Goal: Task Accomplishment & Management: Complete application form

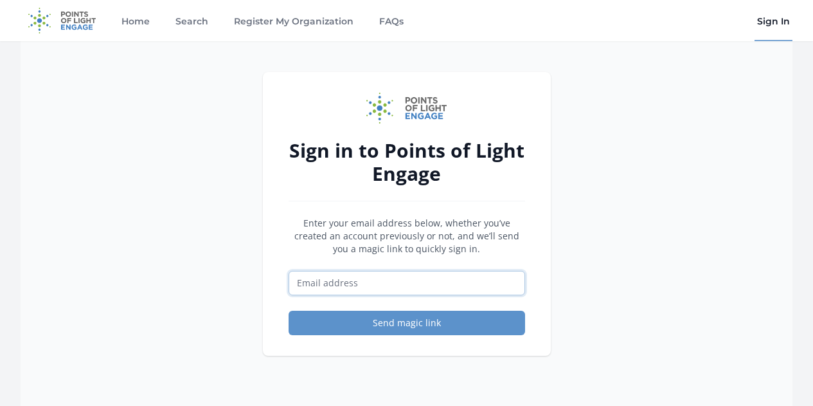
click at [327, 287] on input "Email address" at bounding box center [407, 283] width 237 height 24
type input "MELISSA.PATTERSON@RCPSVT.ORG"
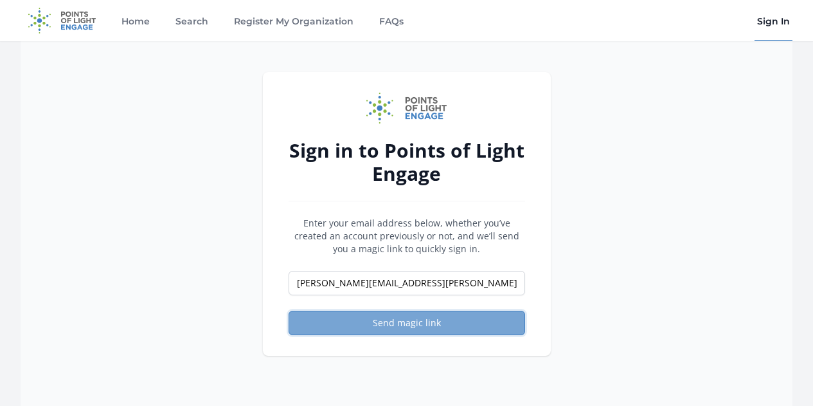
click at [356, 331] on button "Send magic link" at bounding box center [407, 323] width 237 height 24
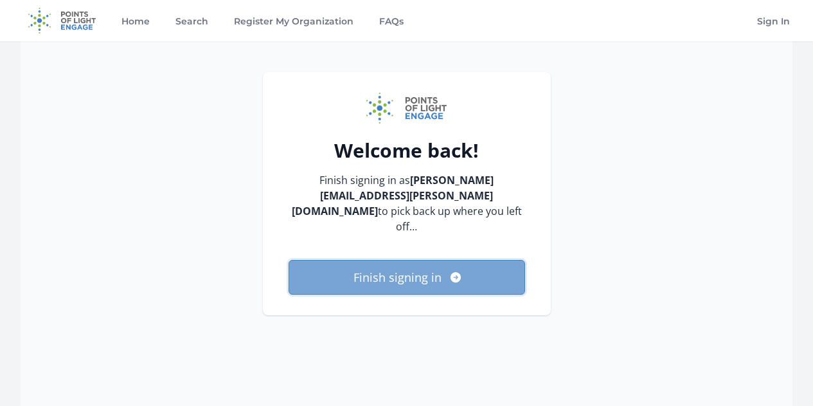
click at [395, 269] on button "Finish signing in" at bounding box center [407, 277] width 237 height 35
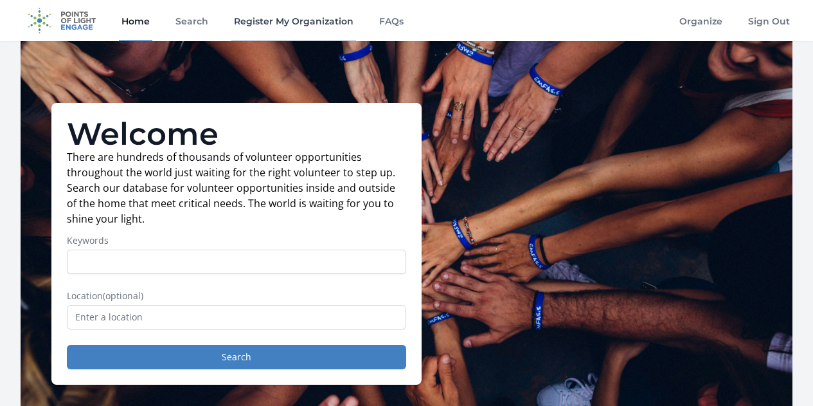
click at [273, 19] on link "Register My Organization" at bounding box center [293, 20] width 125 height 41
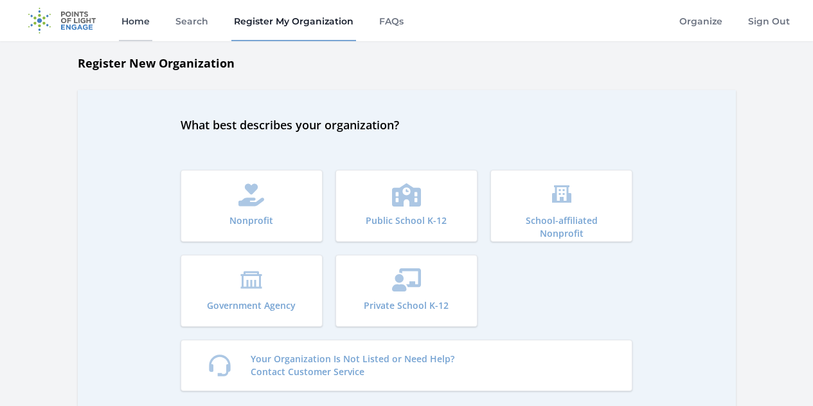
click at [136, 18] on link "Home" at bounding box center [135, 20] width 33 height 41
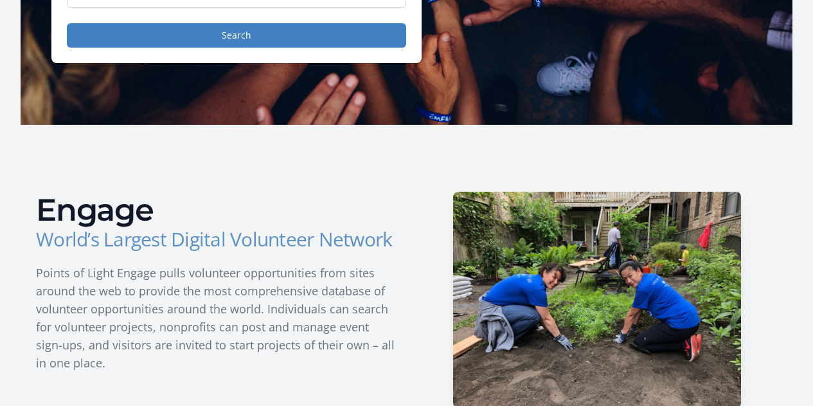
scroll to position [64, 0]
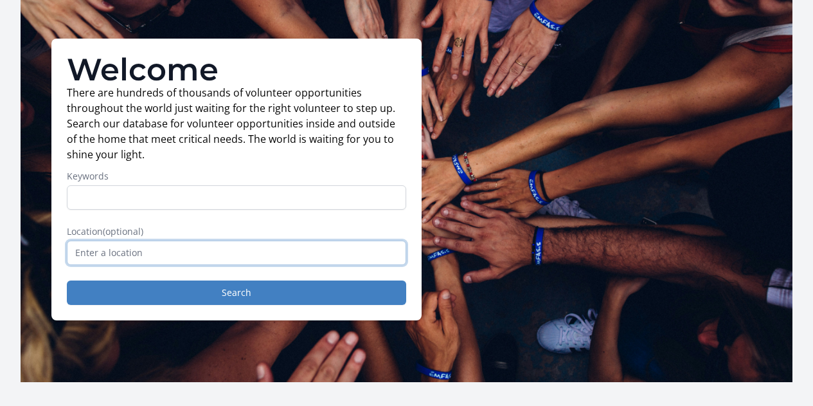
click at [116, 255] on input "text" at bounding box center [237, 252] width 340 height 24
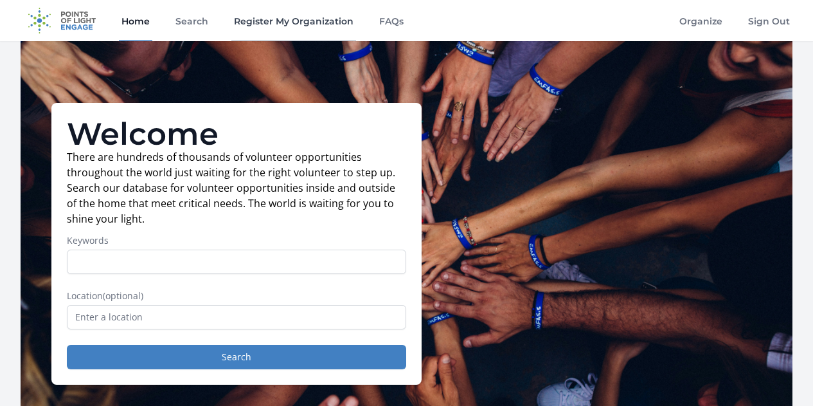
click at [305, 21] on link "Register My Organization" at bounding box center [293, 20] width 125 height 41
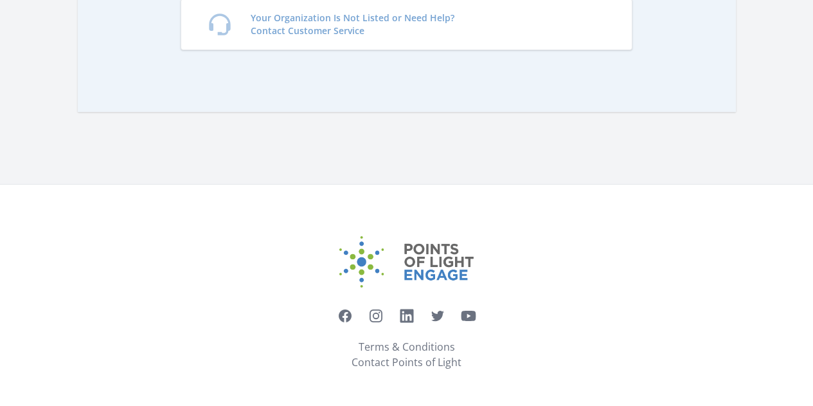
scroll to position [84, 0]
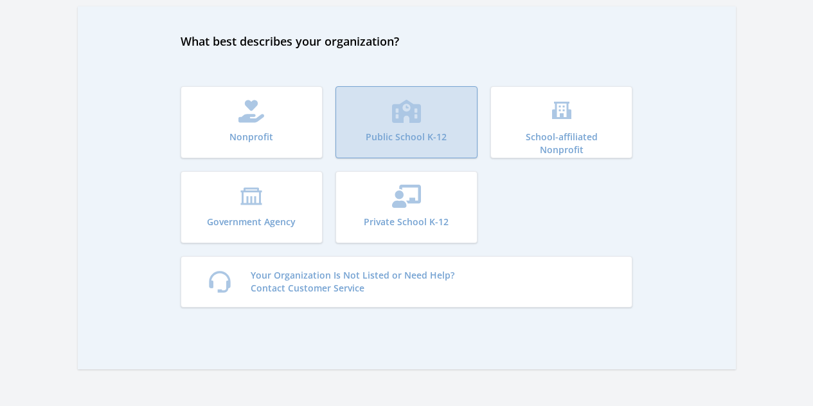
click at [381, 115] on button "Public School K-12" at bounding box center [407, 122] width 142 height 72
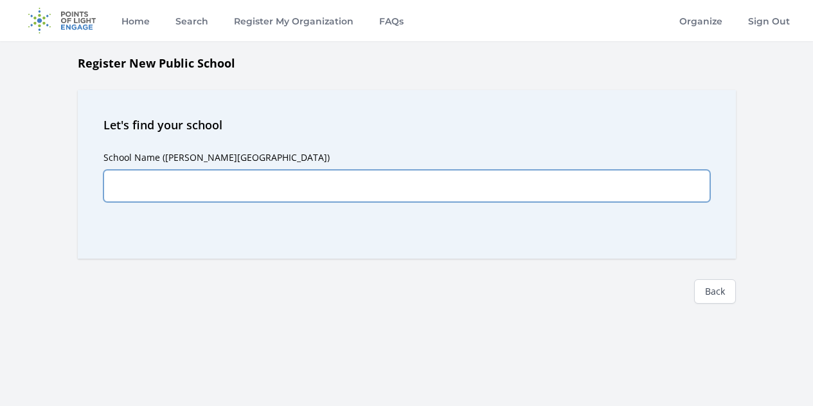
click at [198, 196] on input "School Name (e.g. Kennedy Elementary School)" at bounding box center [407, 186] width 607 height 32
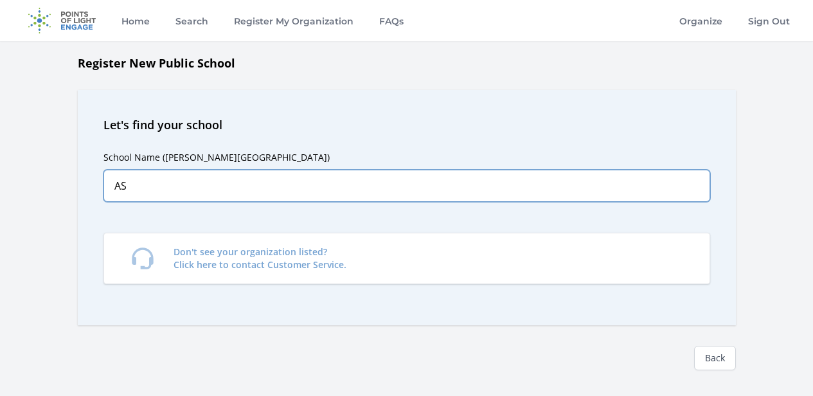
type input "A"
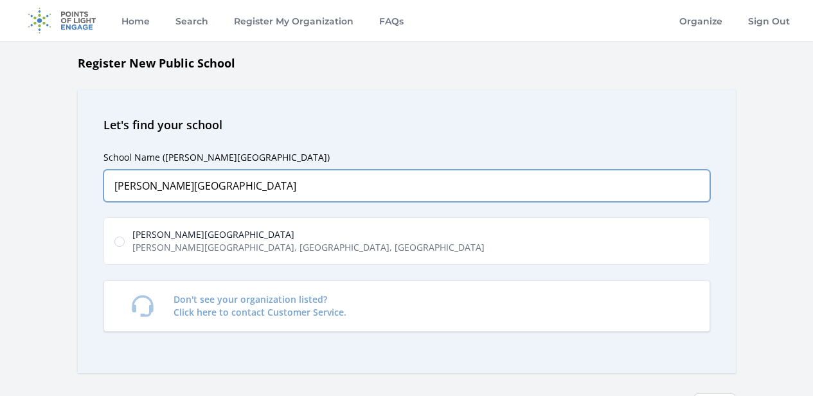
type input "Stafford Technical Center"
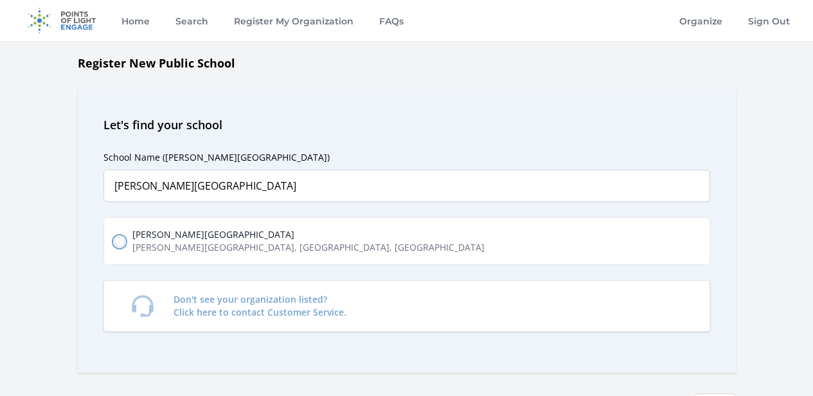
click at [120, 243] on input "Stafford Technical Center Stratton Road, Rutland, VT, USA" at bounding box center [119, 242] width 10 height 10
radio input "true"
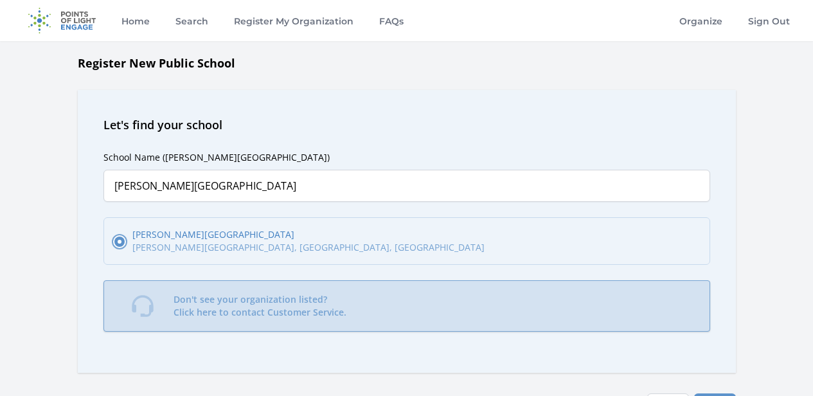
scroll to position [129, 0]
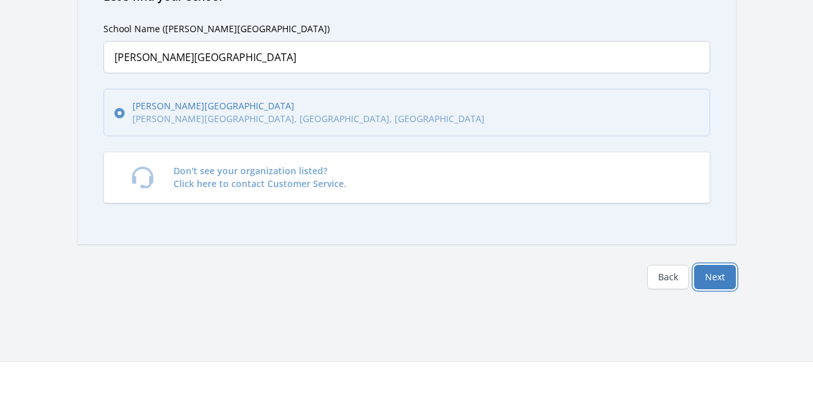
click at [730, 276] on button "Next" at bounding box center [715, 277] width 42 height 24
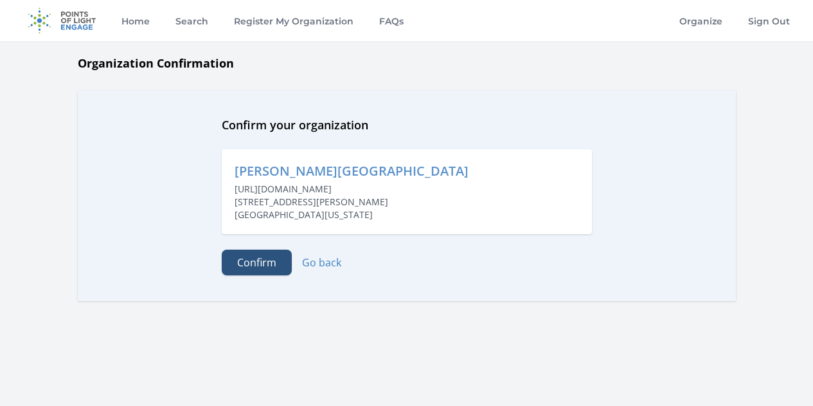
click at [251, 266] on button "Confirm" at bounding box center [257, 262] width 70 height 26
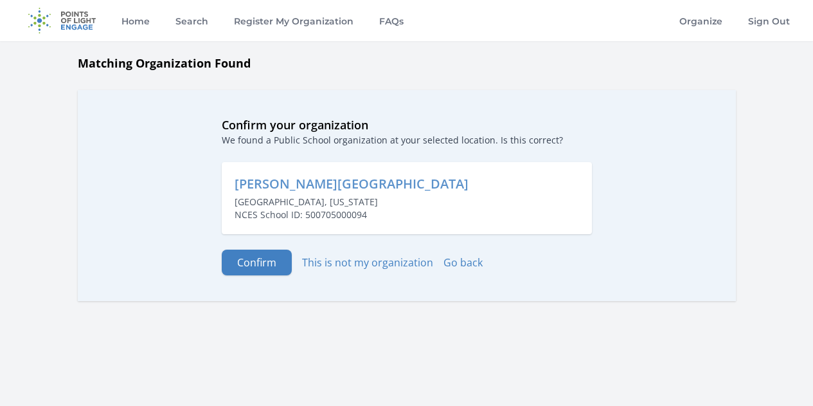
click at [251, 266] on button "Confirm" at bounding box center [257, 262] width 70 height 26
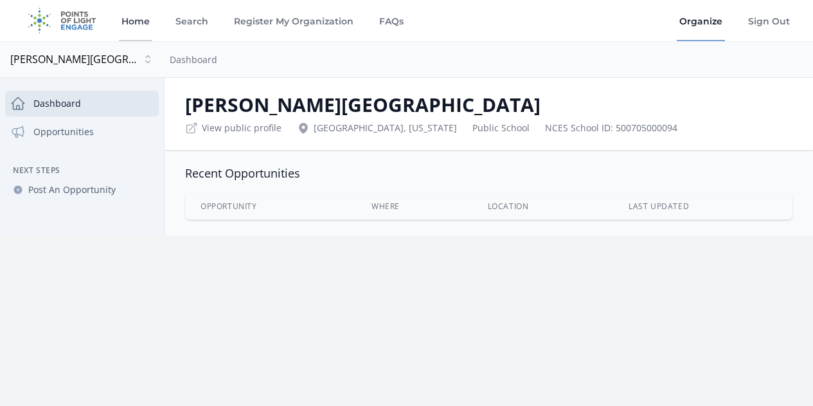
click at [138, 22] on link "Home" at bounding box center [135, 20] width 33 height 41
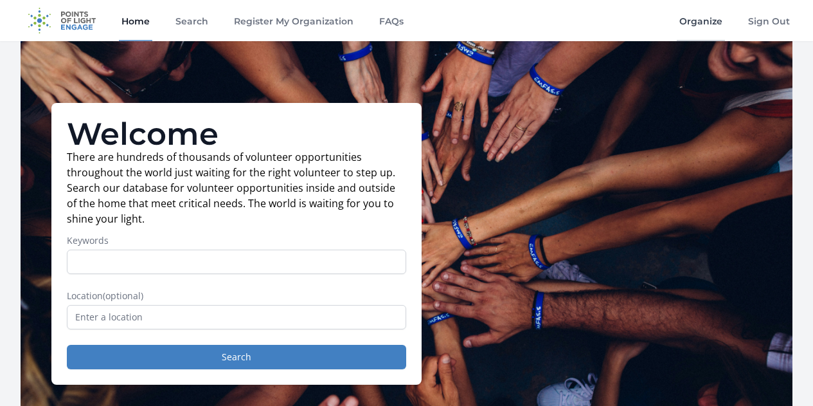
click at [696, 21] on link "Organize" at bounding box center [701, 20] width 48 height 41
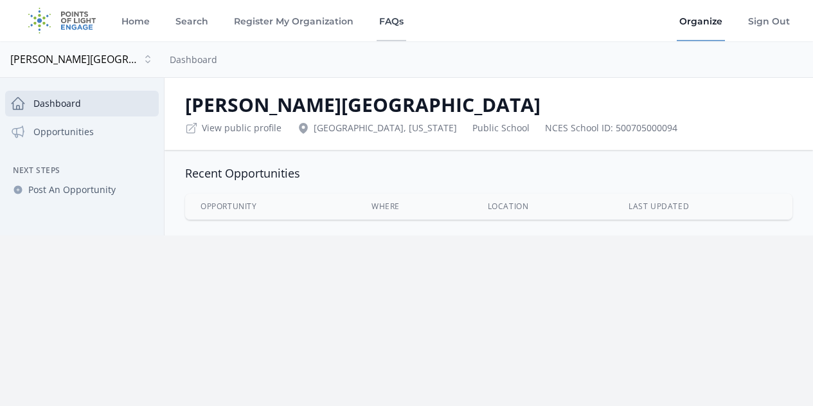
click at [386, 25] on link "FAQs" at bounding box center [392, 20] width 30 height 41
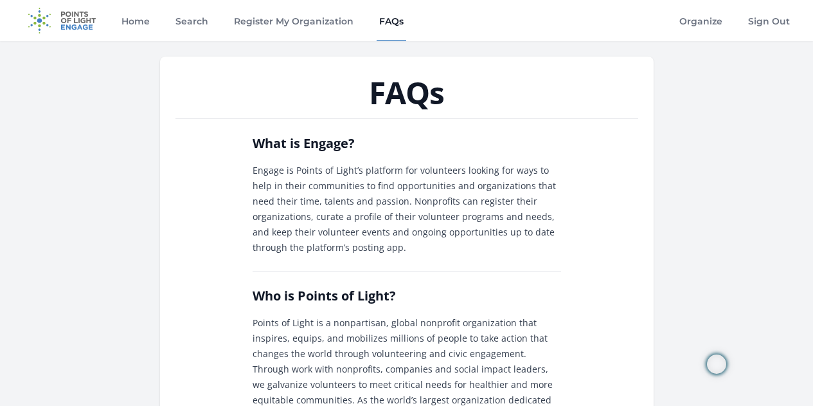
scroll to position [257, 0]
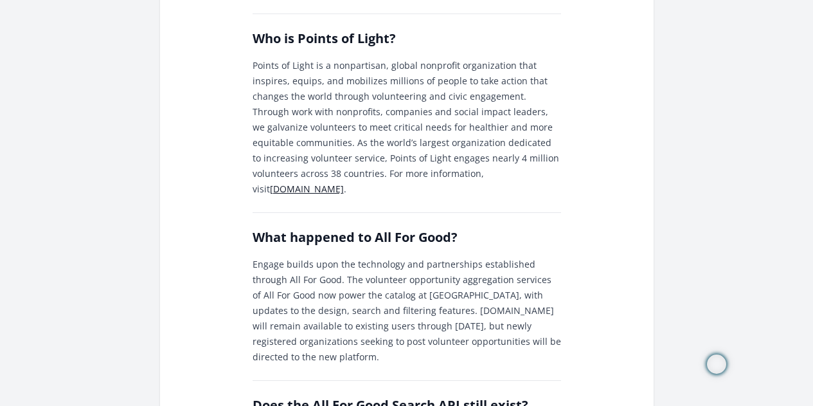
click at [270, 183] on link "www.pointsoflight.org" at bounding box center [307, 189] width 74 height 12
